Goal: Information Seeking & Learning: Learn about a topic

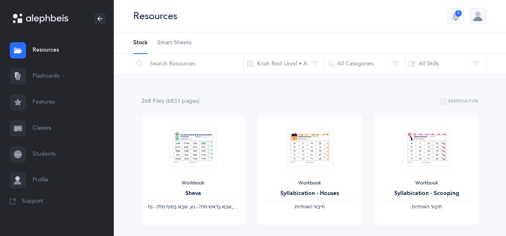
click at [53, 76] on link "Flashcards" at bounding box center [57, 76] width 114 height 26
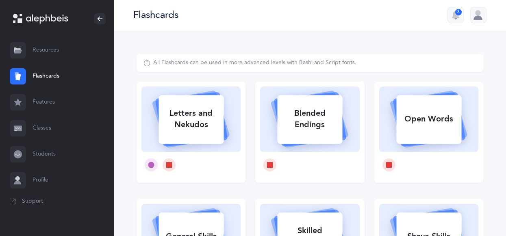
scroll to position [0, 0]
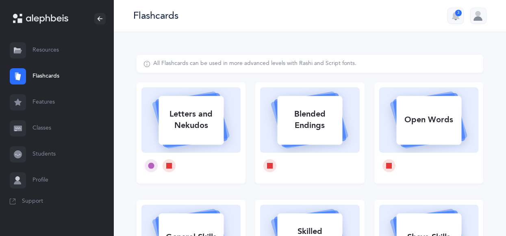
click at [194, 119] on div "Letters and Nekudos" at bounding box center [190, 120] width 65 height 33
select select
select select "single"
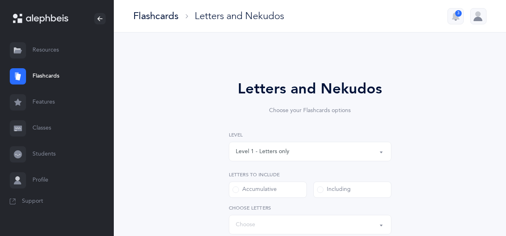
select select "27"
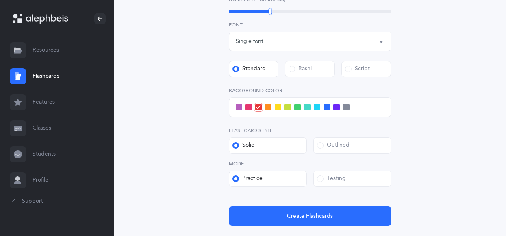
scroll to position [336, 0]
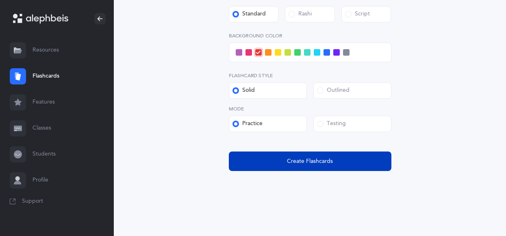
click at [278, 165] on button "Create Flashcards" at bounding box center [310, 162] width 163 height 20
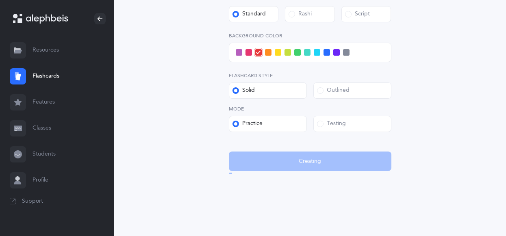
scroll to position [0, 0]
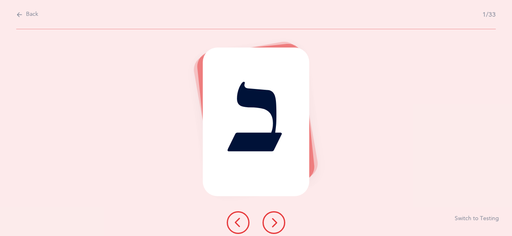
click at [275, 221] on icon at bounding box center [274, 223] width 10 height 10
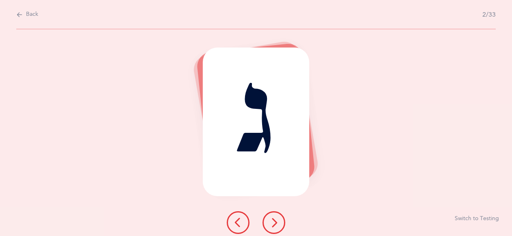
click at [275, 224] on icon at bounding box center [274, 223] width 10 height 10
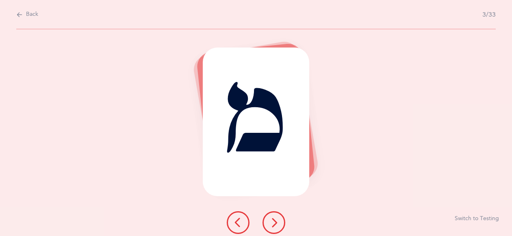
click at [236, 222] on icon at bounding box center [238, 223] width 10 height 10
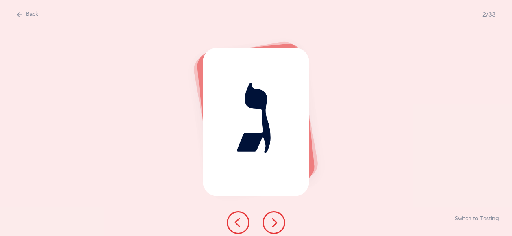
click at [238, 224] on icon at bounding box center [238, 223] width 10 height 10
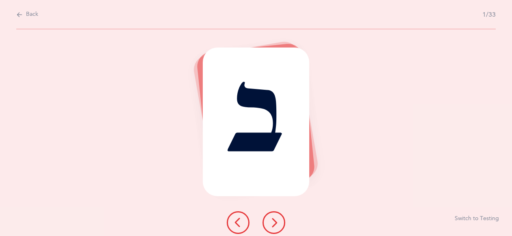
click at [313, 163] on div at bounding box center [256, 116] width 120 height 149
click at [274, 221] on icon at bounding box center [274, 223] width 10 height 10
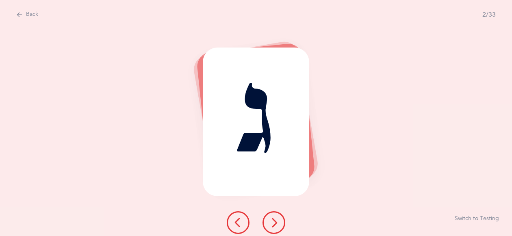
click at [275, 221] on icon at bounding box center [274, 223] width 10 height 10
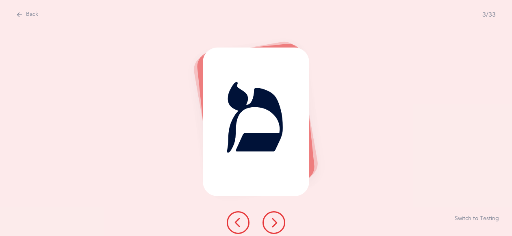
click at [277, 226] on icon at bounding box center [274, 223] width 10 height 10
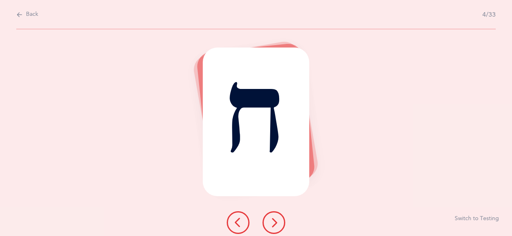
click at [273, 222] on icon at bounding box center [274, 223] width 10 height 10
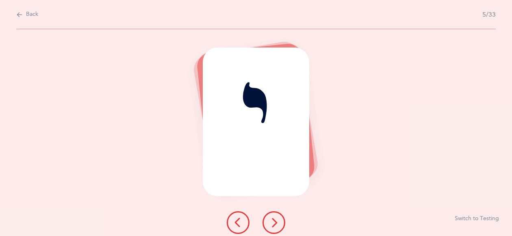
click at [276, 222] on icon at bounding box center [274, 223] width 10 height 10
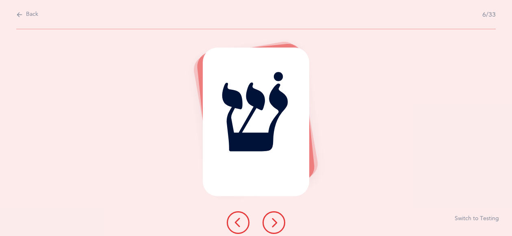
click at [274, 222] on icon at bounding box center [274, 223] width 10 height 10
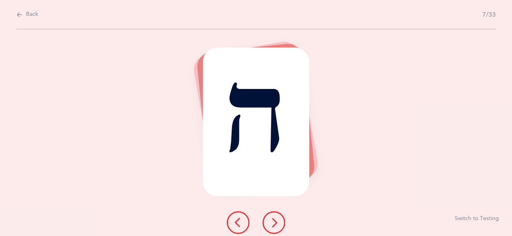
click at [20, 14] on icon at bounding box center [19, 14] width 7 height 9
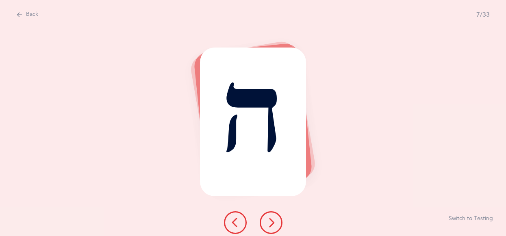
select select "27"
select select "single"
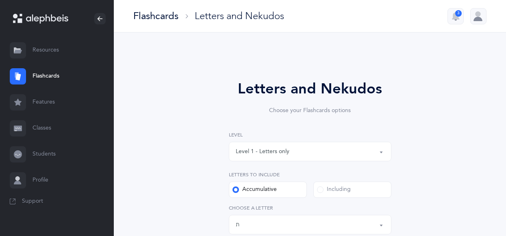
click at [56, 79] on link "Flashcards" at bounding box center [57, 76] width 114 height 26
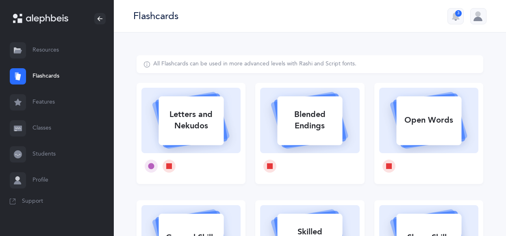
click at [192, 129] on div "Letters and Nekudos" at bounding box center [190, 120] width 65 height 33
select select "27"
select select "single"
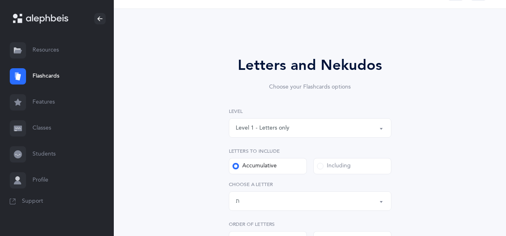
scroll to position [32, 0]
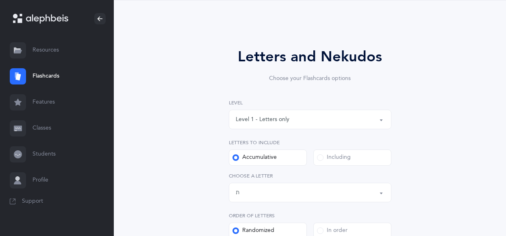
click at [249, 119] on div "Level 1 - Letters only" at bounding box center [263, 119] width 54 height 9
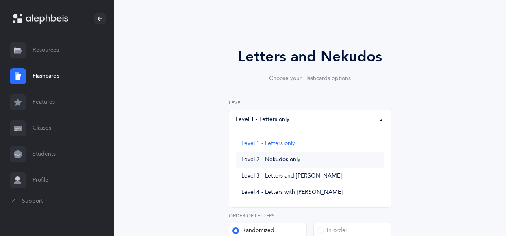
click at [282, 161] on span "Level 2 - Nekudos only" at bounding box center [270, 159] width 59 height 7
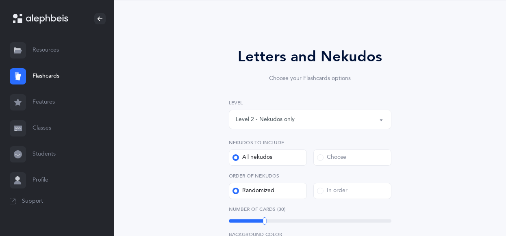
click at [238, 119] on div "Level 2 - Nekudos only" at bounding box center [265, 119] width 59 height 9
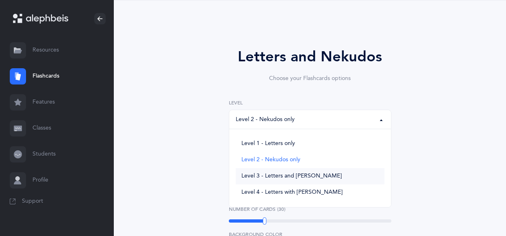
click at [283, 176] on span "Level 3 - Letters and [PERSON_NAME]" at bounding box center [291, 176] width 100 height 7
select select "3"
select select "27"
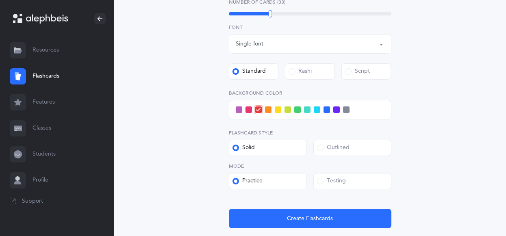
scroll to position [312, 0]
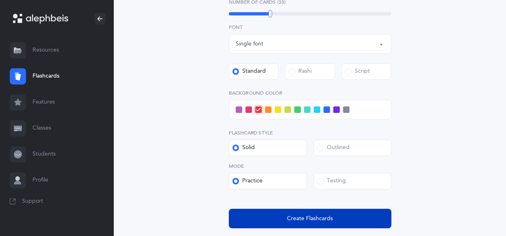
click at [311, 217] on span "Create Flashcards" at bounding box center [310, 219] width 46 height 9
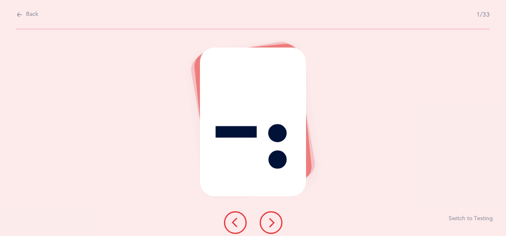
scroll to position [0, 0]
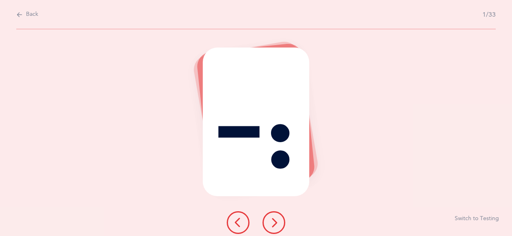
click at [275, 221] on icon at bounding box center [274, 223] width 10 height 10
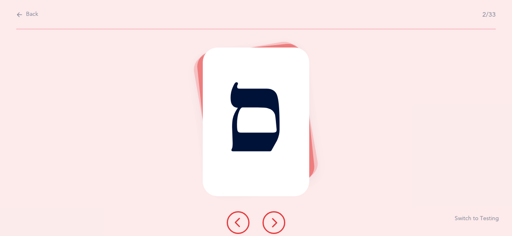
click at [272, 221] on icon at bounding box center [274, 223] width 10 height 10
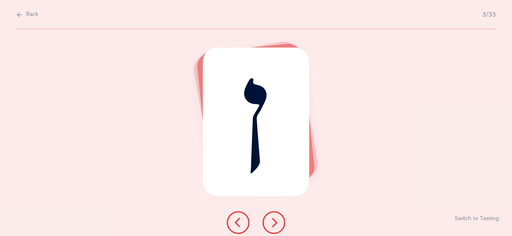
click at [276, 224] on icon at bounding box center [274, 223] width 10 height 10
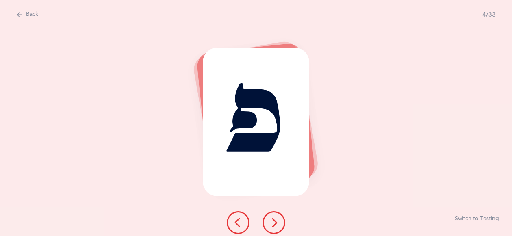
click at [274, 221] on icon at bounding box center [274, 223] width 10 height 10
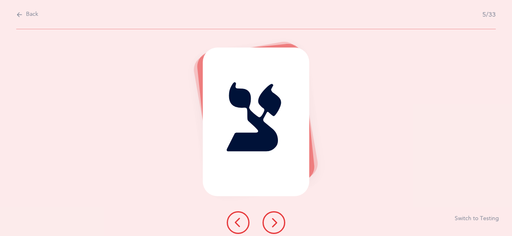
click at [273, 223] on icon at bounding box center [274, 223] width 10 height 10
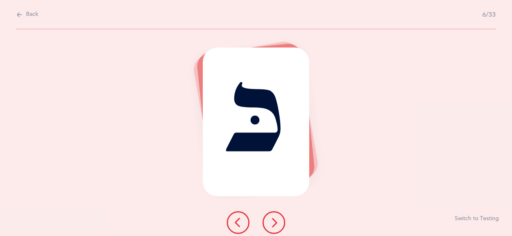
click at [273, 224] on icon at bounding box center [274, 223] width 10 height 10
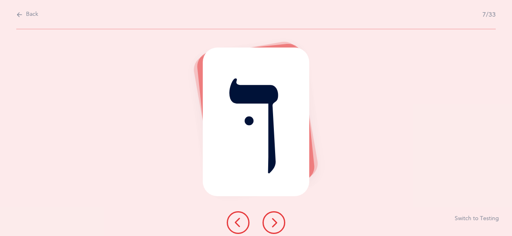
click at [277, 221] on icon at bounding box center [274, 223] width 10 height 10
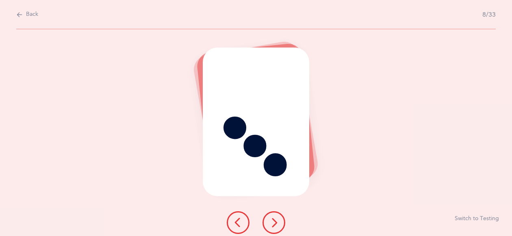
click at [30, 16] on span "Back" at bounding box center [32, 15] width 12 height 8
select select "3"
select select "27"
select select "single"
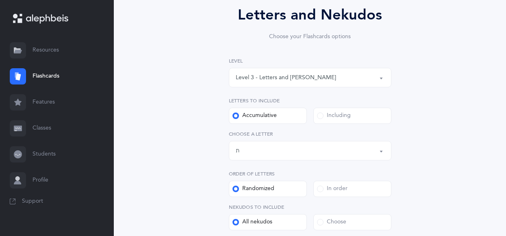
scroll to position [80, 0]
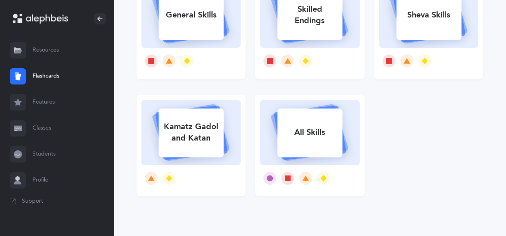
scroll to position [232, 0]
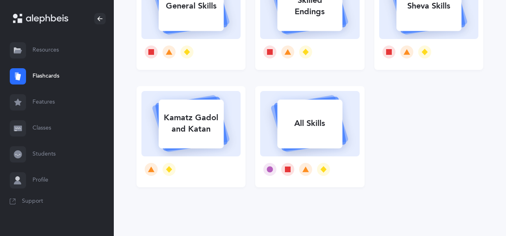
click at [312, 10] on div "Skilled Endings" at bounding box center [309, 6] width 65 height 33
select select
select select "single"
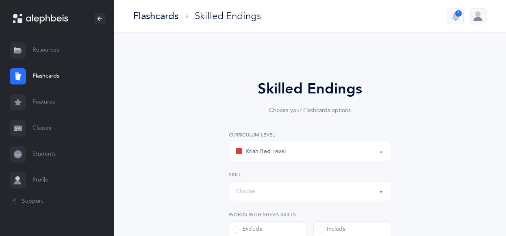
select select "1"
select select "28"
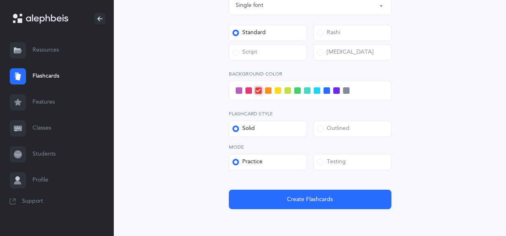
scroll to position [338, 0]
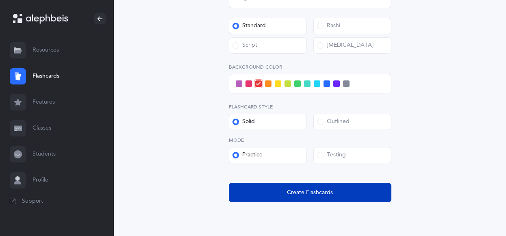
click at [310, 193] on span "Create Flashcards" at bounding box center [310, 193] width 46 height 9
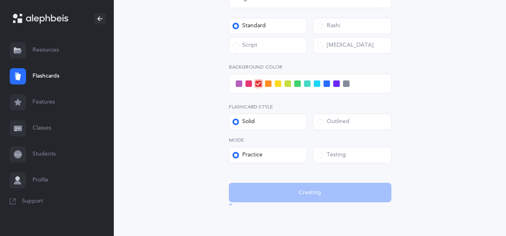
scroll to position [0, 0]
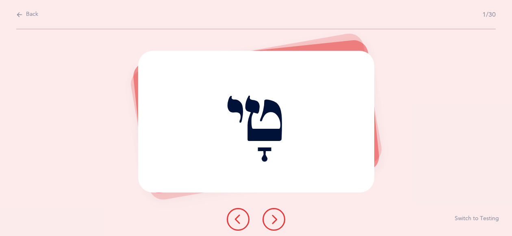
click at [275, 219] on icon at bounding box center [274, 220] width 10 height 10
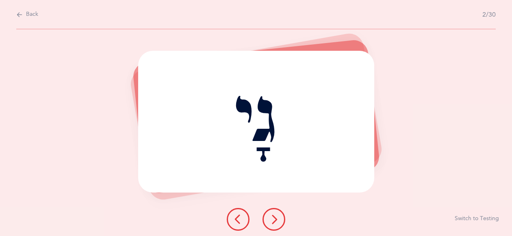
click at [275, 220] on icon at bounding box center [274, 220] width 10 height 10
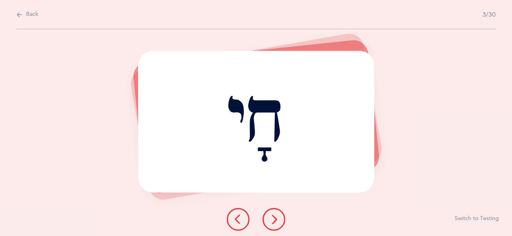
click at [275, 219] on icon at bounding box center [274, 220] width 10 height 10
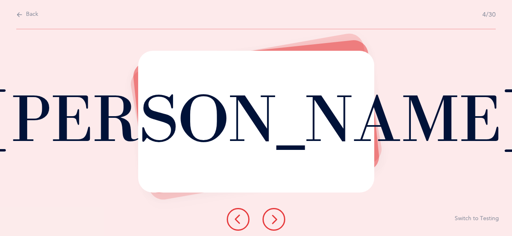
click at [276, 219] on icon at bounding box center [274, 220] width 10 height 10
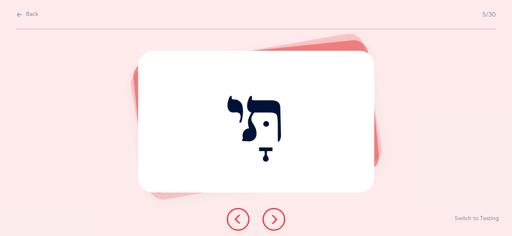
click at [276, 219] on icon at bounding box center [274, 220] width 10 height 10
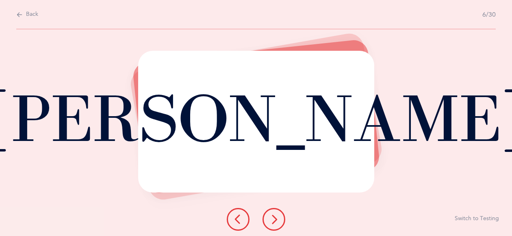
click at [275, 219] on icon at bounding box center [274, 220] width 10 height 10
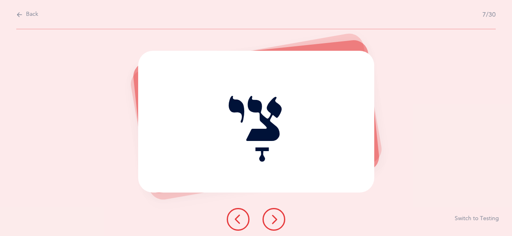
click at [274, 221] on icon at bounding box center [274, 220] width 10 height 10
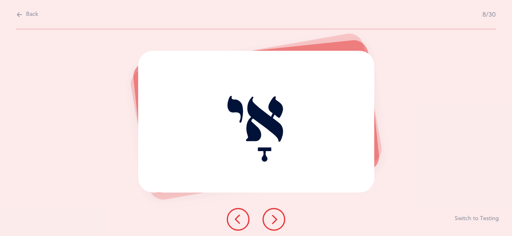
click at [275, 219] on icon at bounding box center [274, 220] width 10 height 10
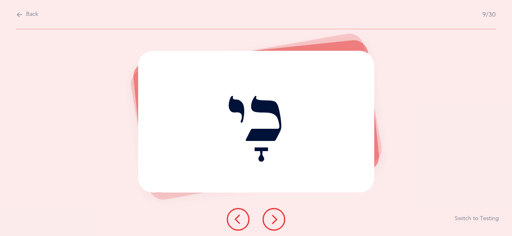
click at [21, 15] on icon at bounding box center [19, 14] width 7 height 9
select select "1"
select select "28"
select select "single"
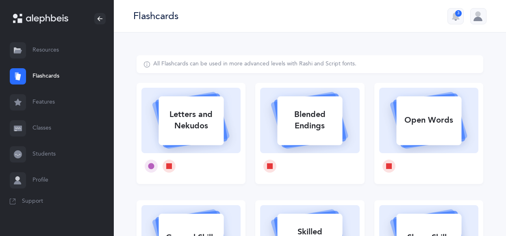
click at [422, 118] on div "Open Words" at bounding box center [428, 120] width 65 height 21
select select
select select "single"
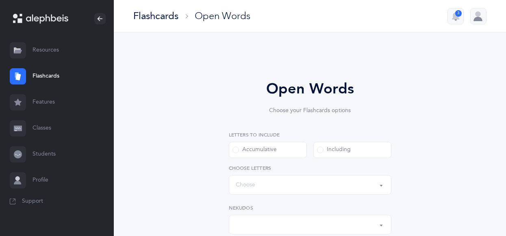
select select "all"
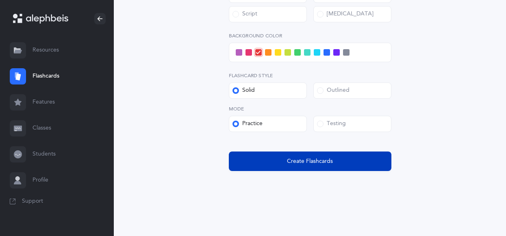
click at [319, 159] on span "Create Flashcards" at bounding box center [310, 161] width 46 height 9
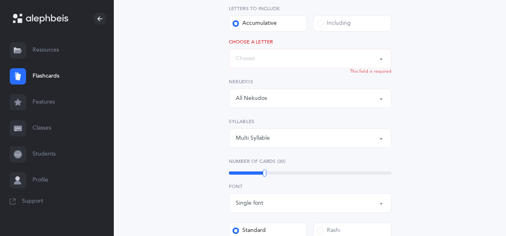
scroll to position [134, 0]
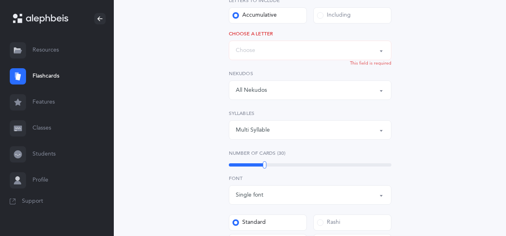
click at [379, 51] on button "Words up until: Choose" at bounding box center [310, 51] width 163 height 20
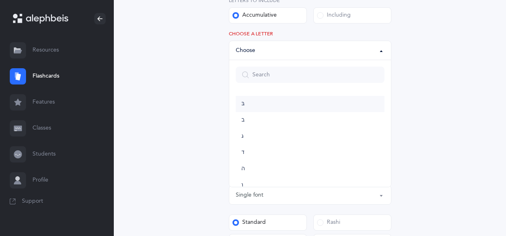
click at [244, 103] on span "בּ" at bounding box center [242, 103] width 3 height 7
select select "81"
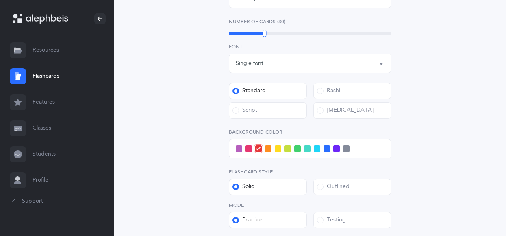
scroll to position [266, 0]
click at [448, 196] on div "Open Words Choose your Flashcards options Letters to include Accumulative [PERS…" at bounding box center [310, 45] width 347 height 511
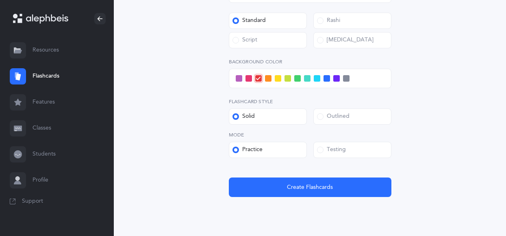
scroll to position [342, 0]
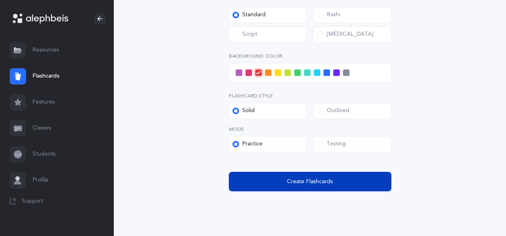
click at [295, 182] on span "Create Flashcards" at bounding box center [310, 182] width 46 height 9
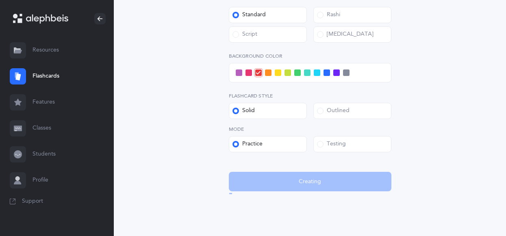
scroll to position [0, 0]
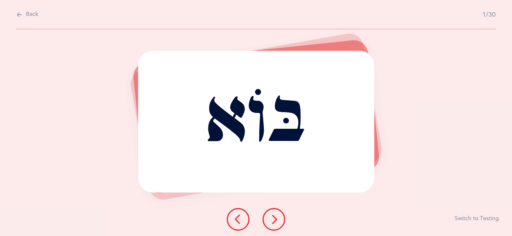
click at [273, 217] on icon at bounding box center [274, 220] width 10 height 10
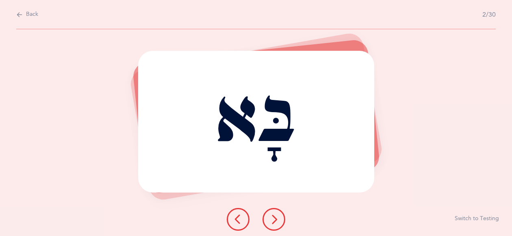
click at [275, 219] on icon at bounding box center [274, 220] width 10 height 10
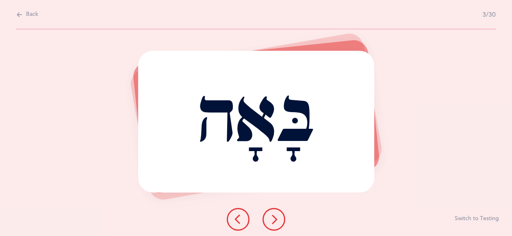
click at [274, 218] on icon at bounding box center [274, 220] width 10 height 10
click at [273, 219] on icon at bounding box center [274, 220] width 10 height 10
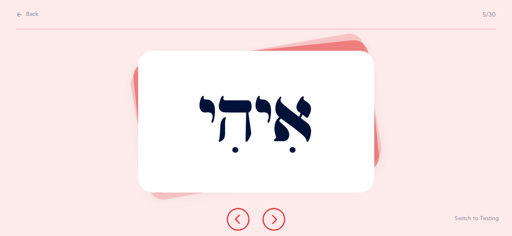
click at [275, 217] on icon at bounding box center [274, 220] width 10 height 10
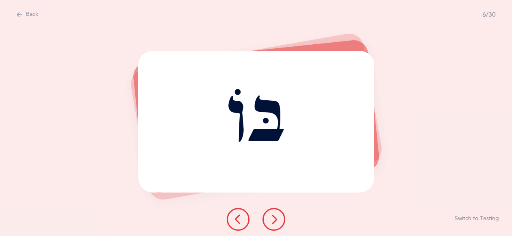
click at [275, 218] on icon at bounding box center [274, 220] width 10 height 10
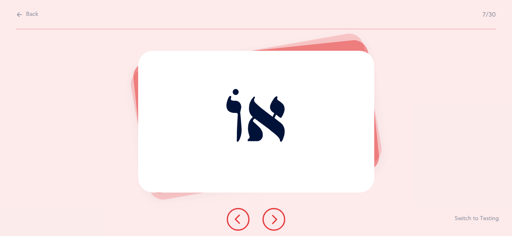
click at [275, 221] on icon at bounding box center [274, 220] width 10 height 10
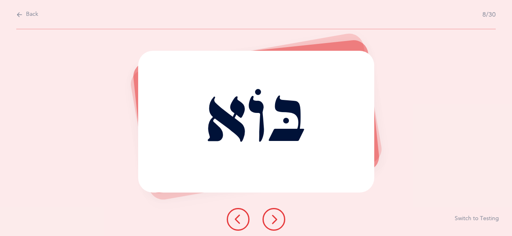
click at [274, 217] on icon at bounding box center [274, 220] width 10 height 10
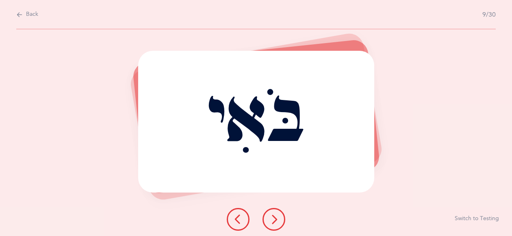
click at [274, 219] on icon at bounding box center [274, 220] width 10 height 10
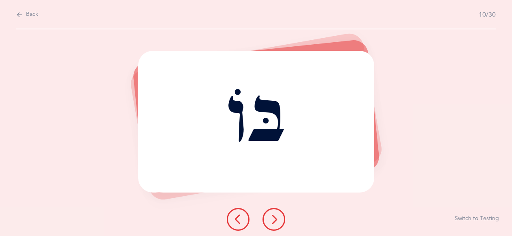
click at [274, 219] on icon at bounding box center [274, 220] width 10 height 10
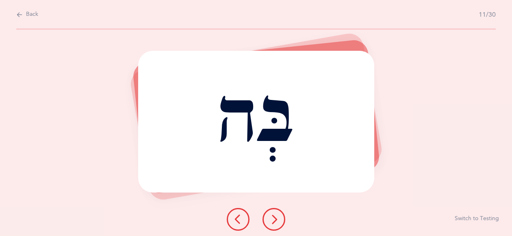
click at [275, 219] on icon at bounding box center [274, 220] width 10 height 10
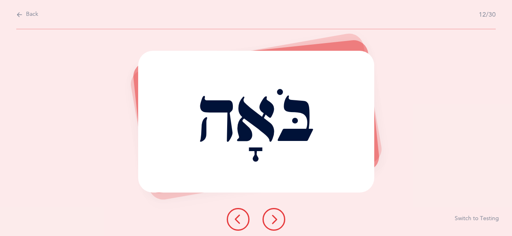
click at [276, 218] on icon at bounding box center [274, 220] width 10 height 10
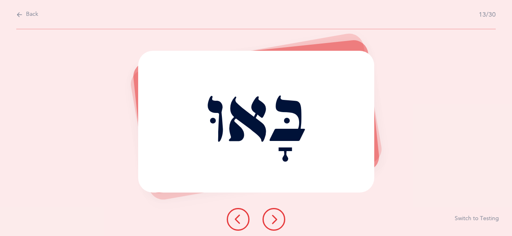
click at [269, 217] on icon at bounding box center [274, 220] width 10 height 10
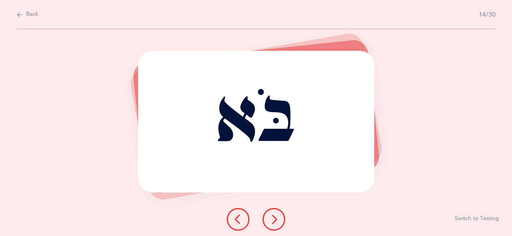
click at [238, 217] on icon at bounding box center [238, 220] width 10 height 10
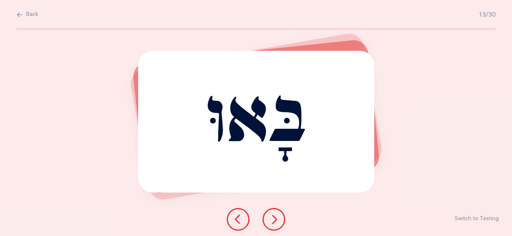
click at [276, 215] on icon at bounding box center [274, 220] width 10 height 10
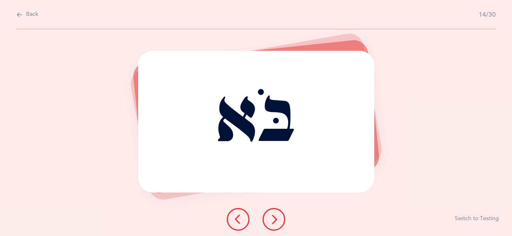
click at [457, 134] on div "בֹּא Report incorrect word Switch to Testing" at bounding box center [256, 132] width 512 height 207
click at [275, 217] on icon at bounding box center [274, 220] width 10 height 10
click at [239, 217] on icon at bounding box center [238, 220] width 10 height 10
click at [238, 217] on icon at bounding box center [238, 220] width 10 height 10
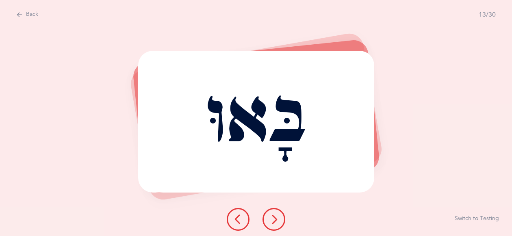
click at [237, 217] on icon at bounding box center [238, 220] width 10 height 10
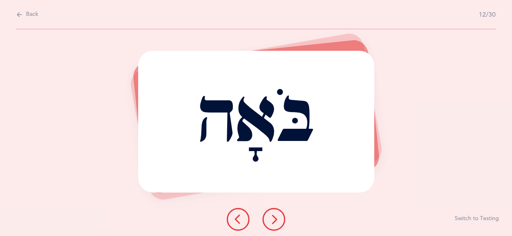
click at [273, 215] on icon at bounding box center [274, 220] width 10 height 10
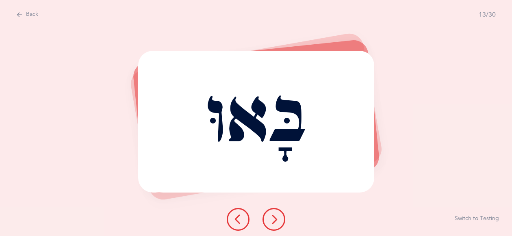
click at [270, 217] on icon at bounding box center [274, 220] width 10 height 10
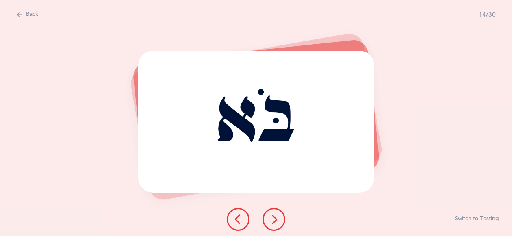
click at [238, 217] on icon at bounding box center [238, 220] width 10 height 10
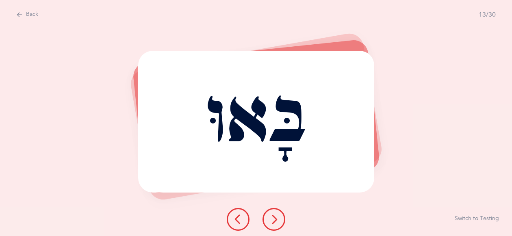
click at [238, 219] on icon at bounding box center [238, 220] width 10 height 10
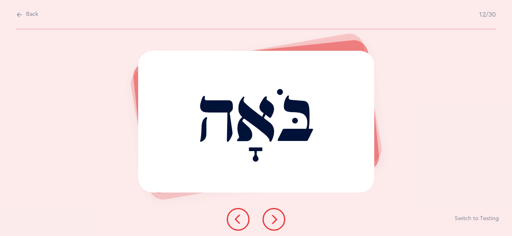
click at [238, 218] on icon at bounding box center [238, 220] width 10 height 10
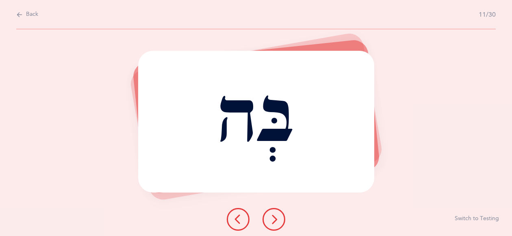
click at [238, 219] on icon at bounding box center [238, 220] width 10 height 10
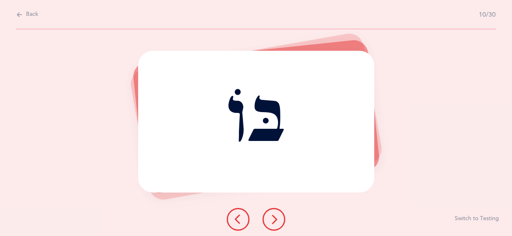
click at [17, 16] on icon at bounding box center [19, 14] width 7 height 9
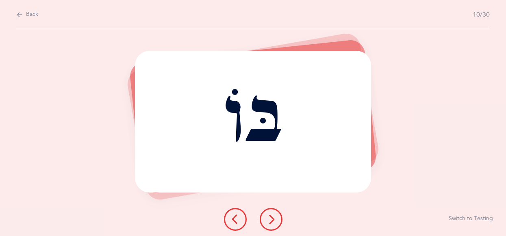
select select "27"
select select "single"
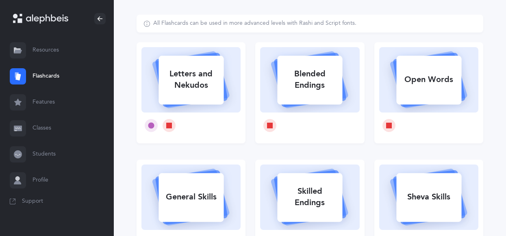
scroll to position [41, 0]
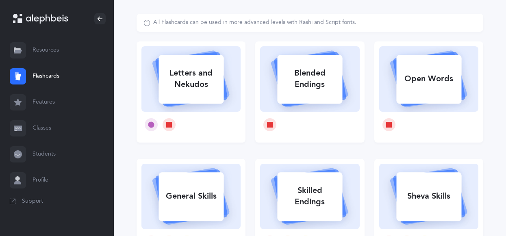
click at [189, 79] on div "Letters and Nekudos" at bounding box center [190, 79] width 65 height 33
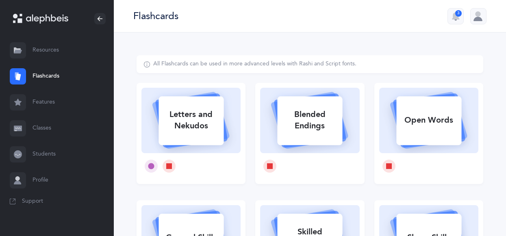
select select "3"
select select "27"
select select "single"
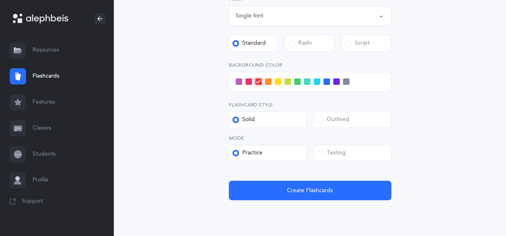
scroll to position [341, 0]
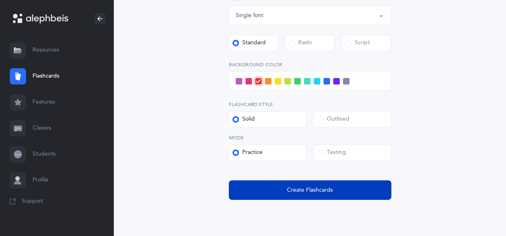
click at [308, 189] on span "Create Flashcards" at bounding box center [310, 190] width 46 height 9
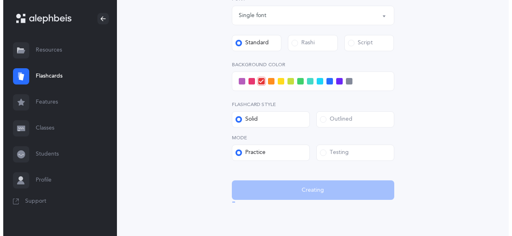
scroll to position [0, 0]
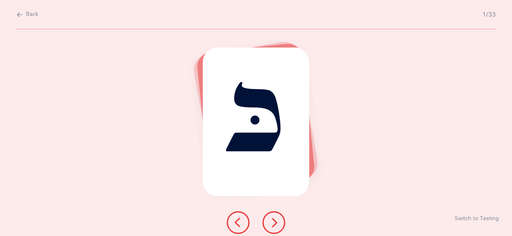
click at [272, 225] on icon at bounding box center [274, 223] width 10 height 10
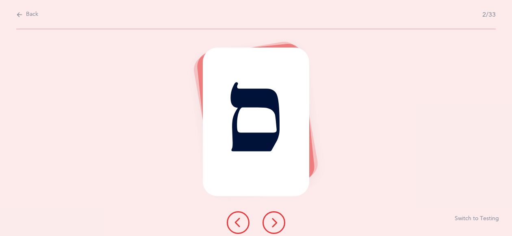
click at [234, 221] on icon at bounding box center [238, 223] width 10 height 10
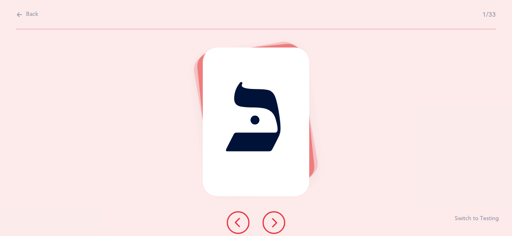
click at [275, 224] on icon at bounding box center [274, 223] width 10 height 10
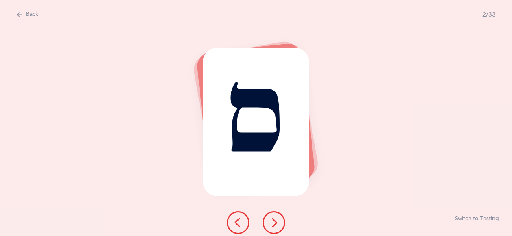
click at [275, 223] on icon at bounding box center [274, 223] width 10 height 10
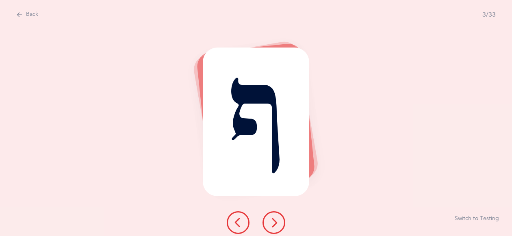
click at [360, 169] on div "ף Switch to Testing" at bounding box center [256, 132] width 512 height 207
click at [364, 176] on div "ף Switch to Testing" at bounding box center [256, 132] width 512 height 207
click at [396, 196] on div "ף Switch to Testing" at bounding box center [256, 132] width 512 height 207
click at [236, 221] on icon at bounding box center [238, 223] width 10 height 10
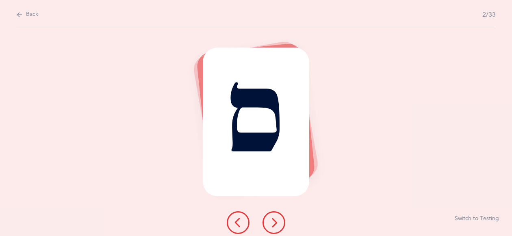
click at [272, 221] on icon at bounding box center [274, 223] width 10 height 10
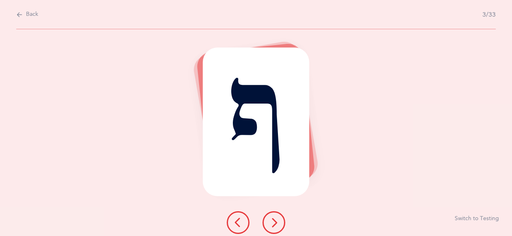
click at [274, 223] on icon at bounding box center [274, 223] width 10 height 10
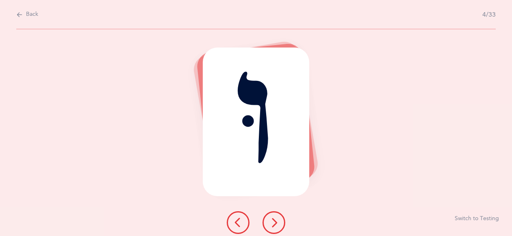
click at [278, 218] on icon at bounding box center [274, 223] width 10 height 10
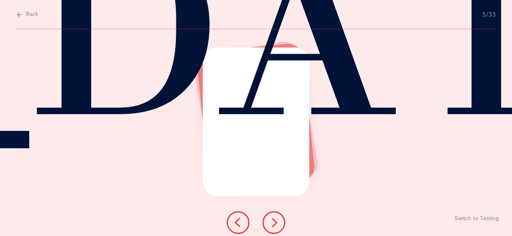
click at [276, 221] on icon at bounding box center [274, 223] width 10 height 10
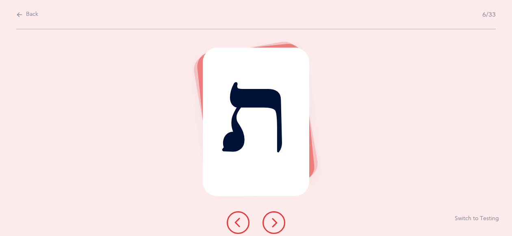
click at [176, 223] on div "ת Switch to Testing" at bounding box center [256, 132] width 512 height 207
click at [127, 226] on div "ת Switch to Testing" at bounding box center [256, 132] width 512 height 207
click at [162, 197] on div "ת Switch to Testing" at bounding box center [256, 132] width 512 height 207
click at [80, 82] on div "ת Switch to Testing" at bounding box center [256, 132] width 512 height 207
click at [83, 97] on div "ת Switch to Testing" at bounding box center [256, 132] width 512 height 207
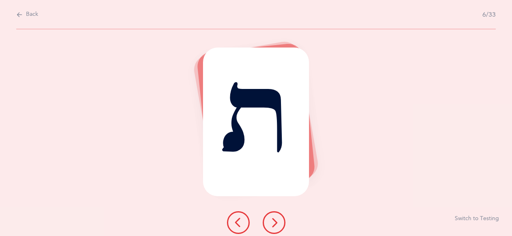
click at [82, 101] on div "ת Switch to Testing" at bounding box center [256, 132] width 512 height 207
click at [81, 102] on div "ת Switch to Testing" at bounding box center [256, 132] width 512 height 207
click at [81, 104] on div "ת Switch to Testing" at bounding box center [256, 132] width 512 height 207
click at [81, 105] on div "ת Switch to Testing" at bounding box center [256, 132] width 512 height 207
click at [512, 95] on div "ת Switch to Testing" at bounding box center [256, 132] width 512 height 207
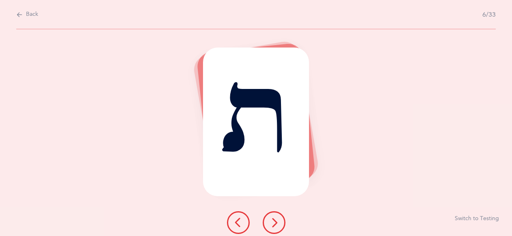
click at [472, 161] on div "ת Switch to Testing" at bounding box center [256, 132] width 512 height 207
click at [469, 162] on div "ת Switch to Testing" at bounding box center [256, 132] width 512 height 207
click at [469, 168] on div "ת Switch to Testing" at bounding box center [256, 132] width 512 height 207
click at [438, 166] on div "ת Switch to Testing" at bounding box center [256, 132] width 512 height 207
click at [499, 192] on div "ת Switch to Testing" at bounding box center [256, 132] width 512 height 207
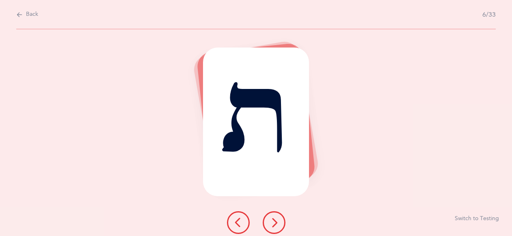
click at [358, 114] on div "ת Switch to Testing" at bounding box center [256, 132] width 512 height 207
